Goal: Information Seeking & Learning: Learn about a topic

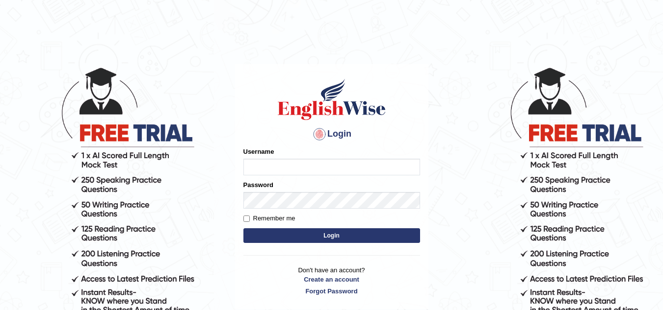
type input "Marzieh1988"
click at [335, 239] on button "Login" at bounding box center [331, 236] width 177 height 15
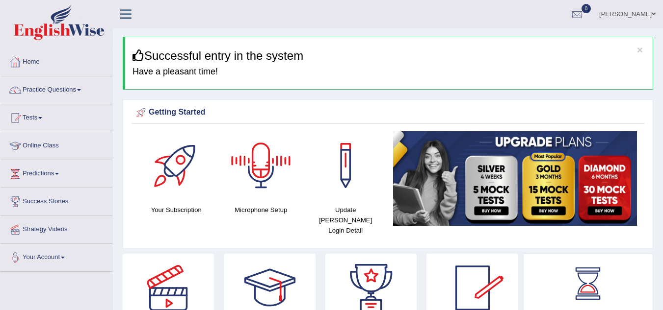
click at [80, 88] on link "Practice Questions" at bounding box center [56, 89] width 112 height 25
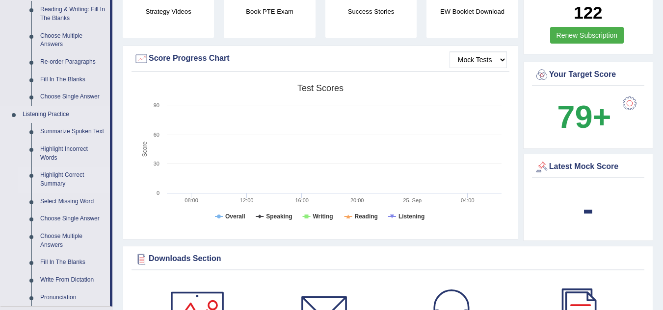
scroll to position [343, 0]
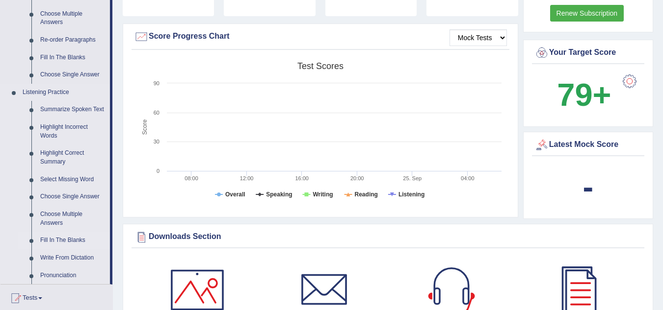
click at [65, 237] on link "Fill In The Blanks" at bounding box center [73, 241] width 74 height 18
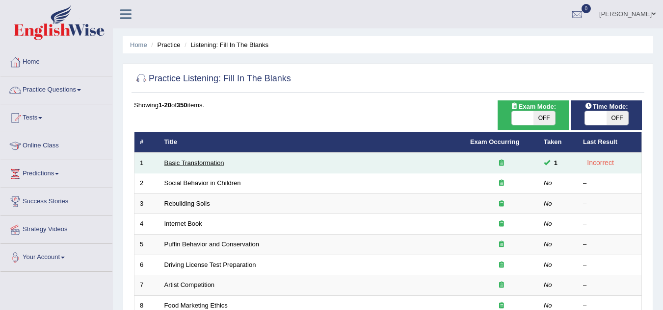
click at [196, 163] on link "Basic Transformation" at bounding box center [194, 162] width 60 height 7
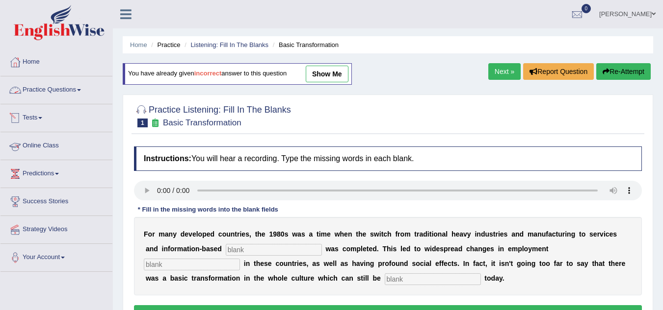
click at [82, 97] on link "Practice Questions" at bounding box center [56, 89] width 112 height 25
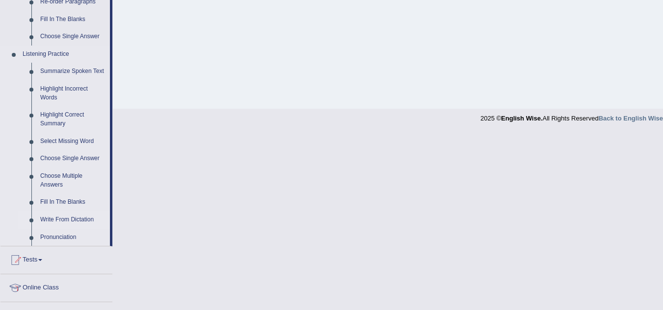
scroll to position [392, 0]
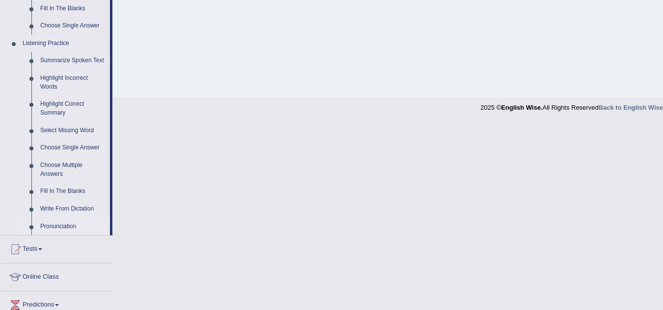
click at [65, 225] on link "Pronunciation" at bounding box center [73, 227] width 74 height 18
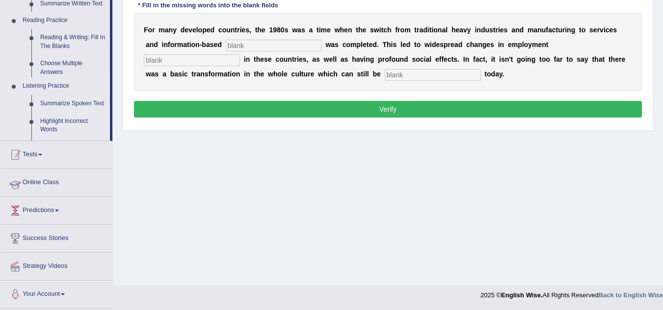
scroll to position [205, 0]
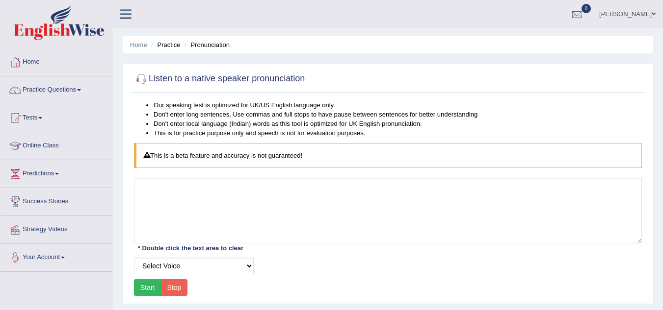
click at [142, 288] on button "Start" at bounding box center [147, 288] width 27 height 17
click at [76, 88] on link "Practice Questions" at bounding box center [56, 89] width 112 height 25
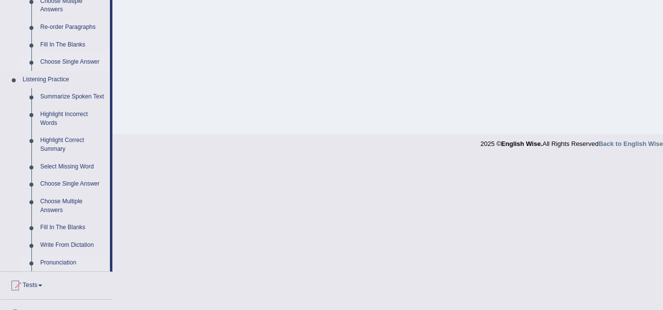
scroll to position [392, 0]
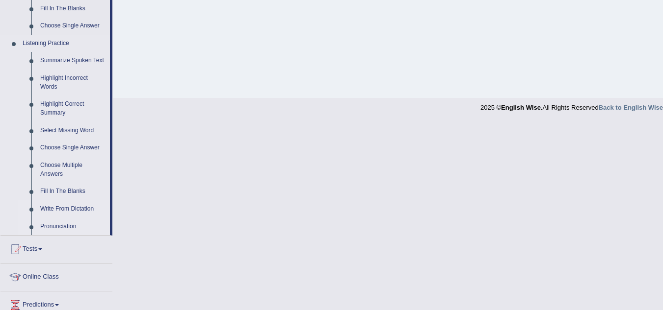
click at [77, 210] on link "Write From Dictation" at bounding box center [73, 210] width 74 height 18
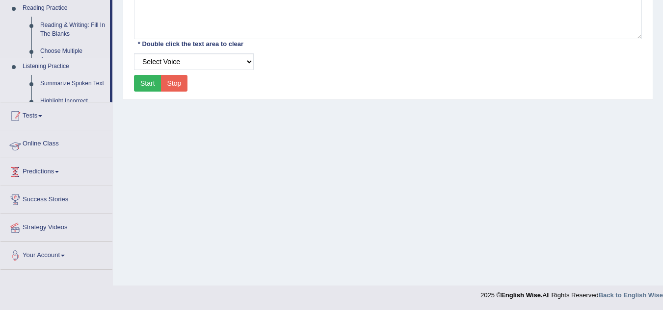
scroll to position [205, 0]
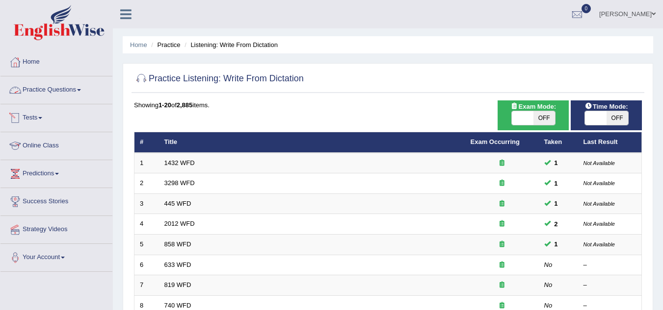
click at [72, 86] on link "Practice Questions" at bounding box center [56, 89] width 112 height 25
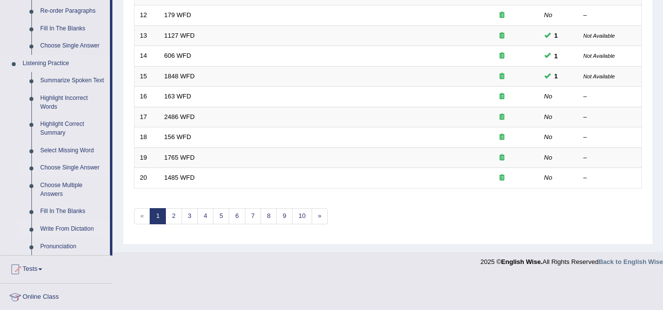
scroll to position [392, 0]
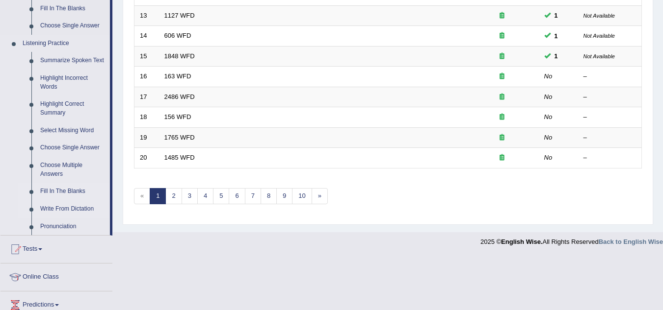
click at [66, 187] on link "Fill In The Blanks" at bounding box center [73, 192] width 74 height 18
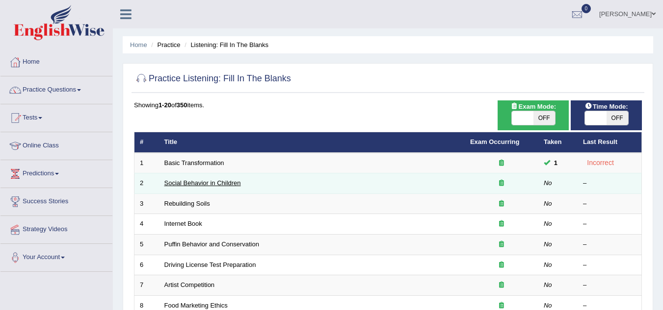
click at [217, 182] on link "Social Behavior in Children" at bounding box center [202, 183] width 77 height 7
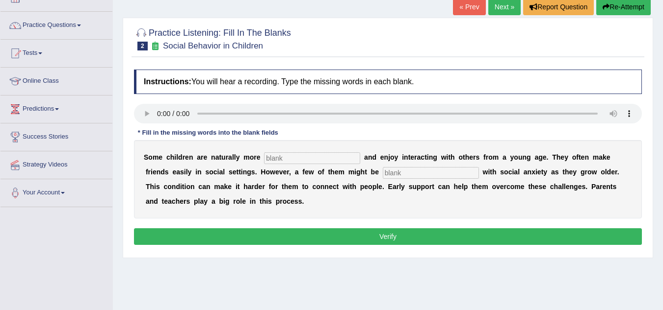
scroll to position [98, 0]
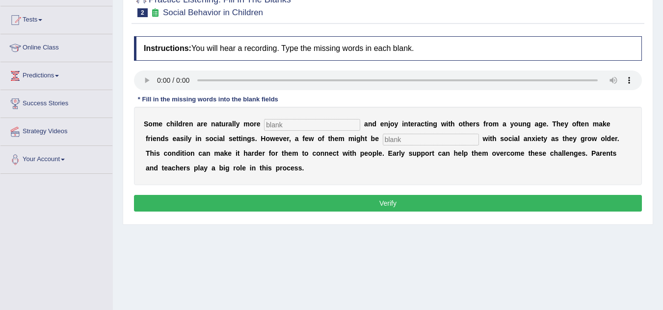
click at [284, 124] on input "text" at bounding box center [312, 125] width 96 height 12
type input "sociable"
click at [430, 144] on input "text" at bounding box center [431, 140] width 96 height 12
type input "d"
paste input "diagnos"
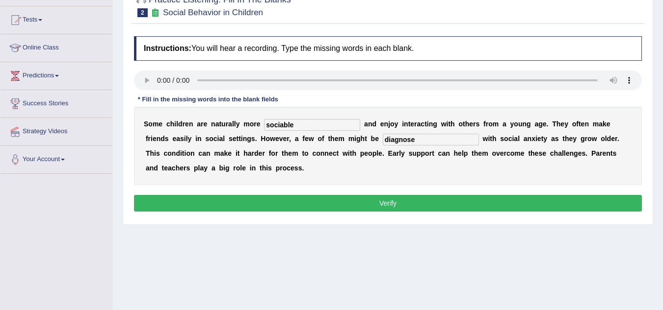
type input "diagnose"
click at [413, 201] on button "Verify" at bounding box center [388, 203] width 508 height 17
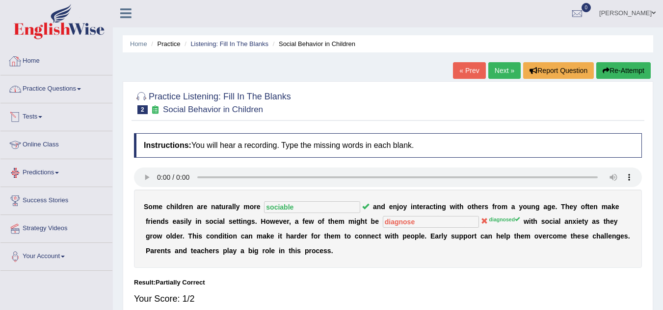
scroll to position [0, 0]
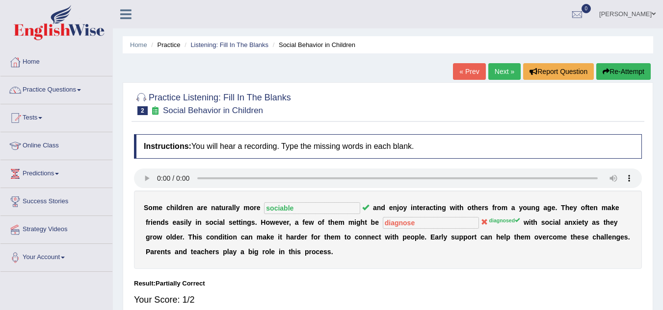
click at [80, 87] on link "Practice Questions" at bounding box center [56, 89] width 112 height 25
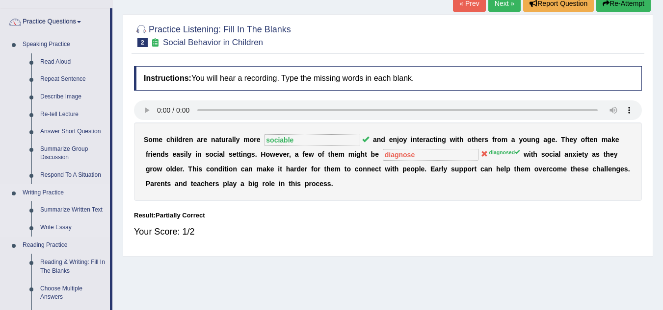
scroll to position [45, 0]
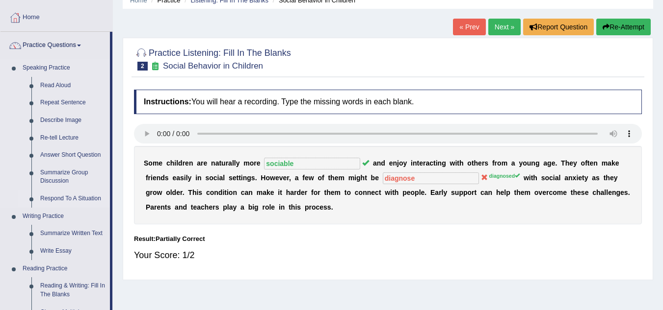
click at [78, 201] on link "Respond To A Situation" at bounding box center [73, 199] width 74 height 18
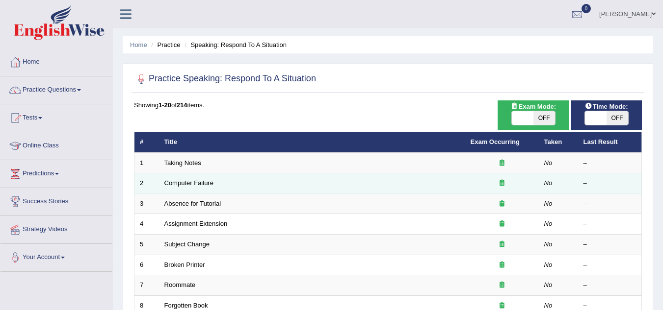
scroll to position [49, 0]
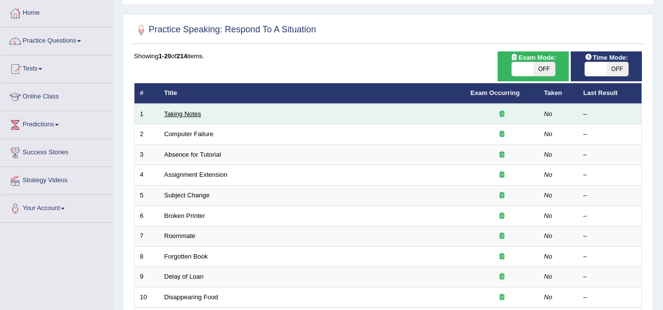
click at [189, 114] on link "Taking Notes" at bounding box center [182, 113] width 37 height 7
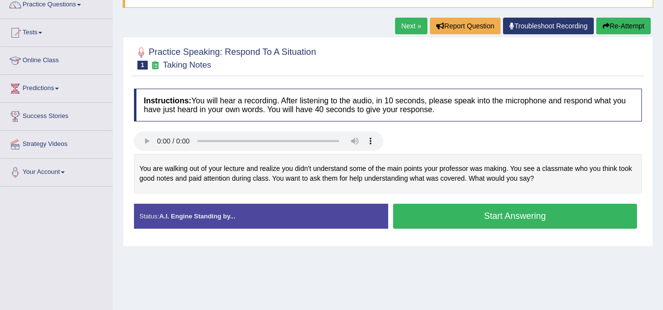
scroll to position [98, 0]
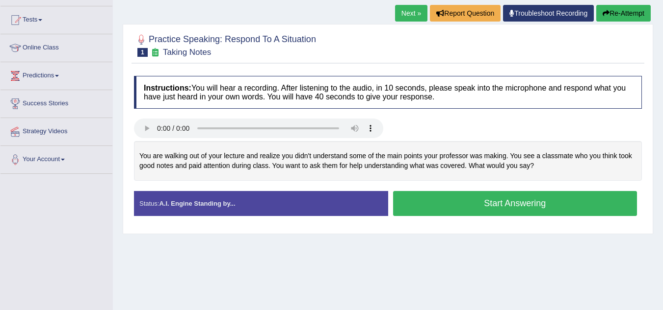
click at [524, 206] on button "Start Answering" at bounding box center [515, 203] width 244 height 25
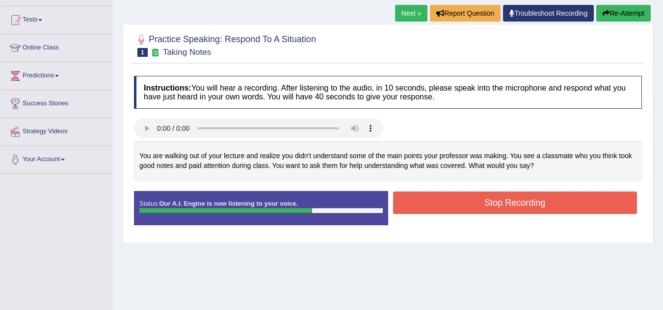
click at [517, 205] on button "Stop Recording" at bounding box center [515, 203] width 244 height 23
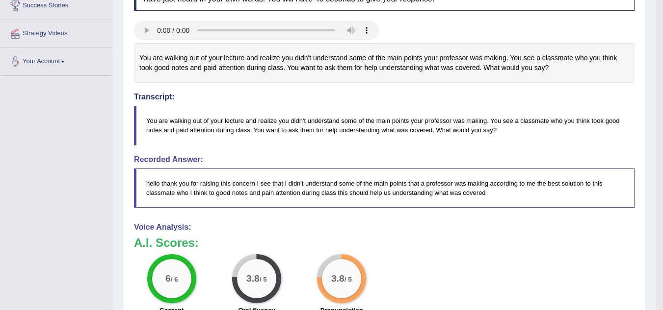
scroll to position [0, 0]
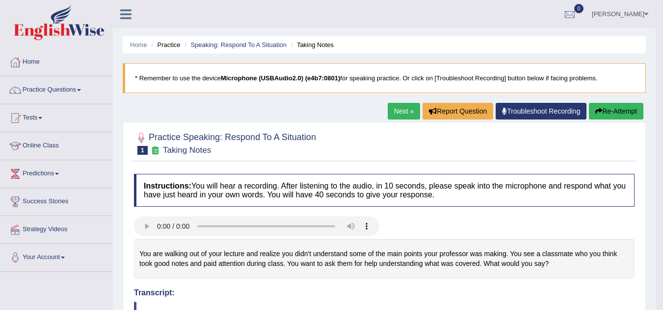
click at [404, 108] on link "Next »" at bounding box center [404, 111] width 32 height 17
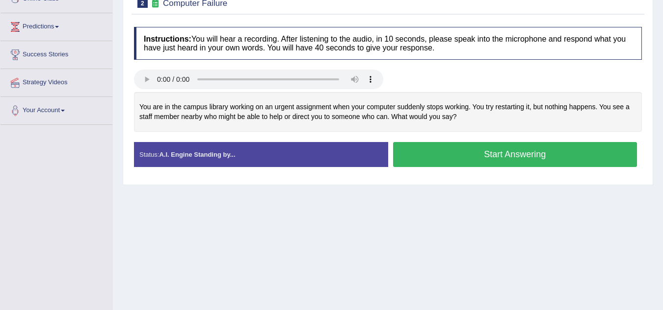
scroll to position [98, 0]
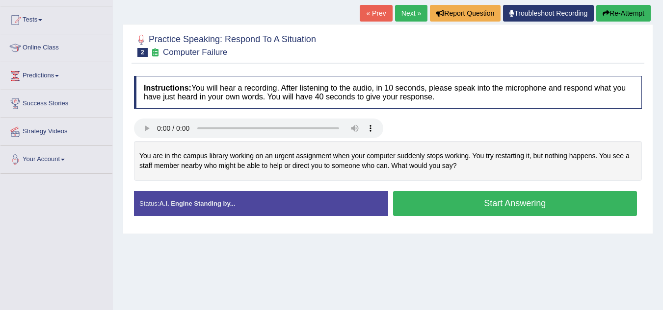
click at [517, 208] on button "Start Answering" at bounding box center [515, 203] width 244 height 25
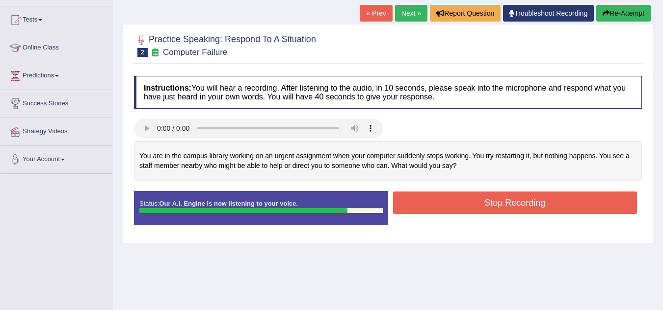
click at [544, 208] on button "Stop Recording" at bounding box center [515, 203] width 244 height 23
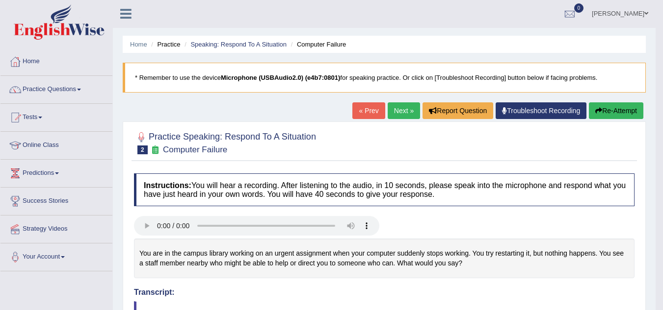
scroll to position [0, 0]
click at [79, 89] on link "Practice Questions" at bounding box center [56, 89] width 112 height 25
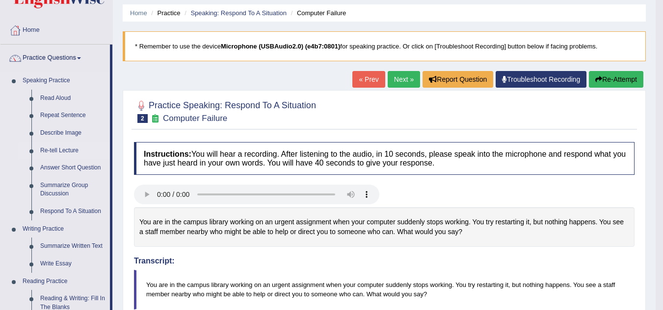
scroll to position [49, 0]
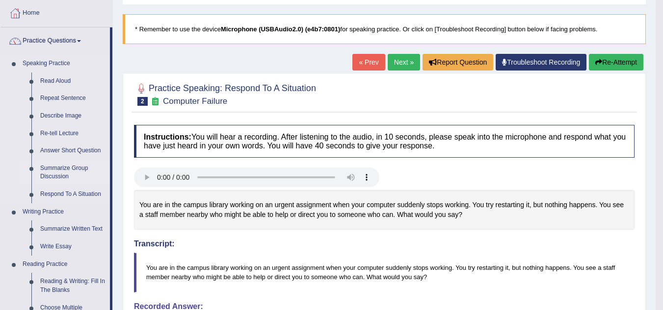
click at [56, 173] on link "Summarize Group Discussion" at bounding box center [73, 173] width 74 height 26
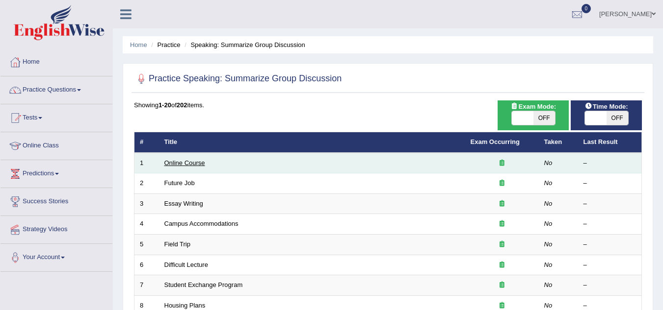
click at [196, 162] on link "Online Course" at bounding box center [184, 162] width 41 height 7
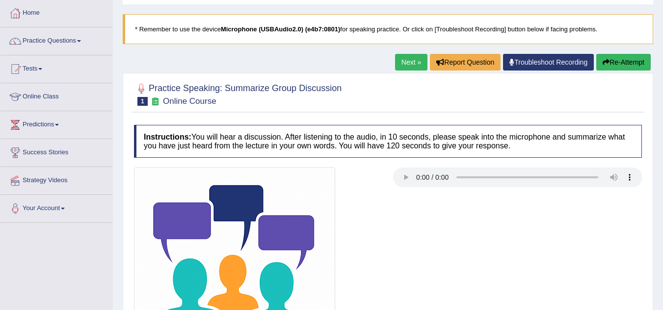
scroll to position [98, 0]
